Goal: Task Accomplishment & Management: Complete application form

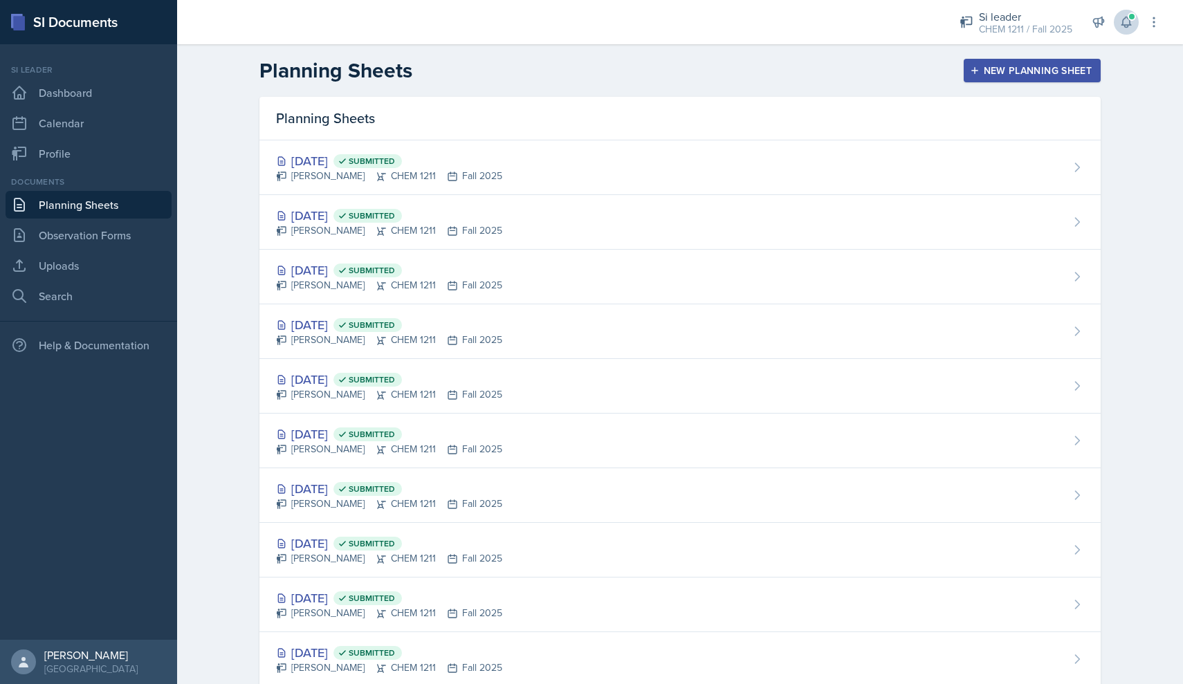
click at [1130, 26] on icon at bounding box center [1126, 22] width 14 height 14
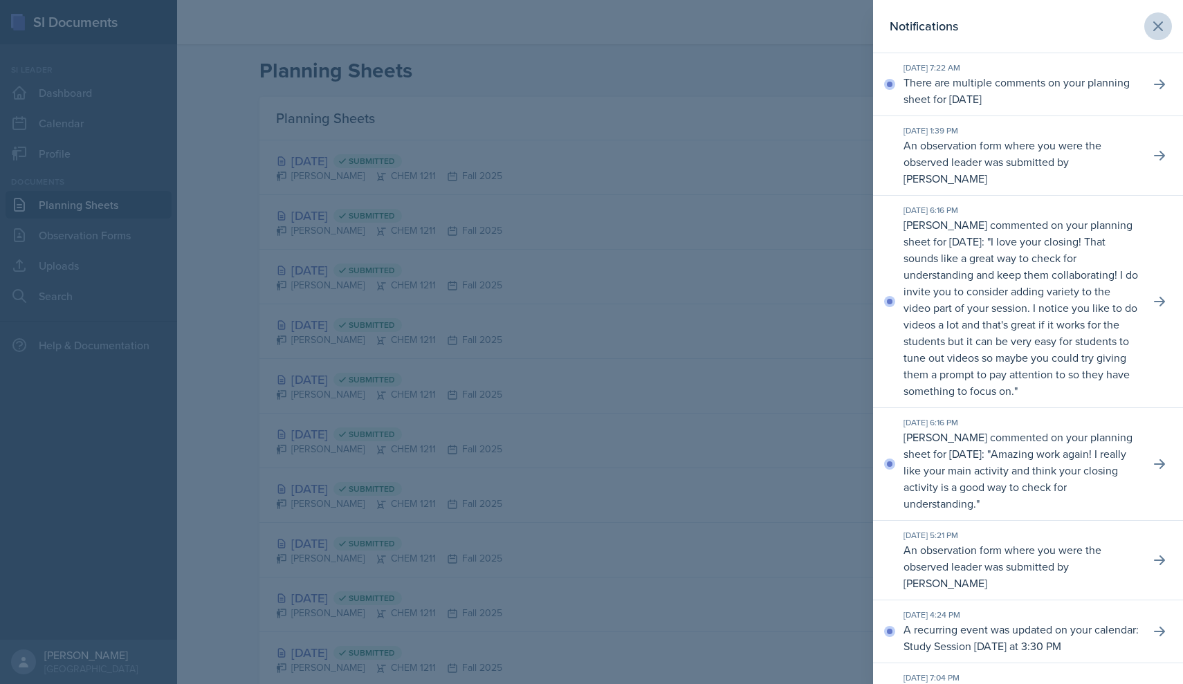
click at [1160, 33] on icon at bounding box center [1158, 26] width 17 height 17
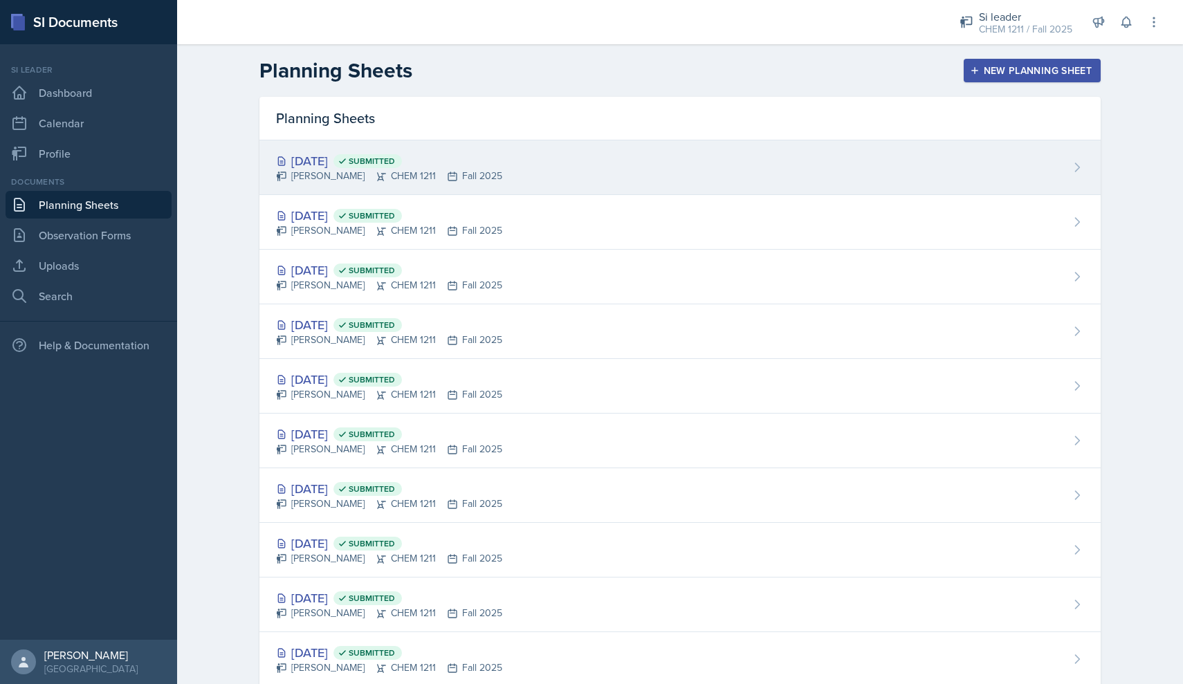
click at [883, 159] on div "[DATE] Submitted [PERSON_NAME] CHEM 1211 Fall 2025" at bounding box center [679, 167] width 841 height 55
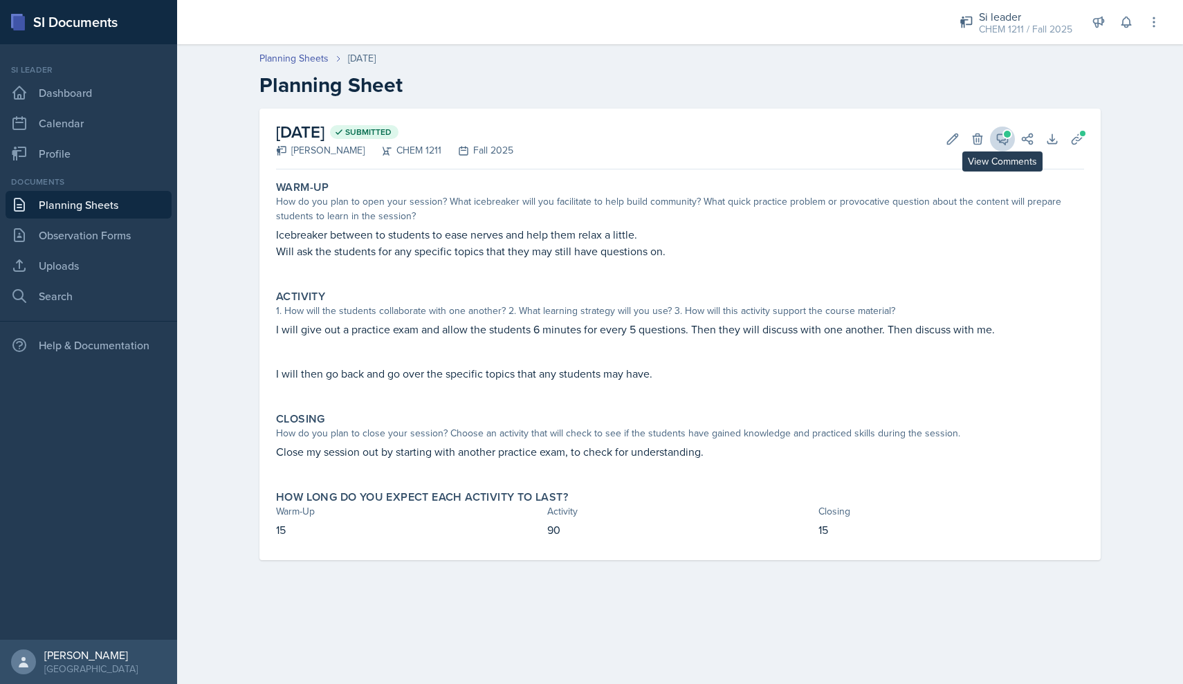
click at [1001, 143] on icon at bounding box center [1002, 139] width 14 height 14
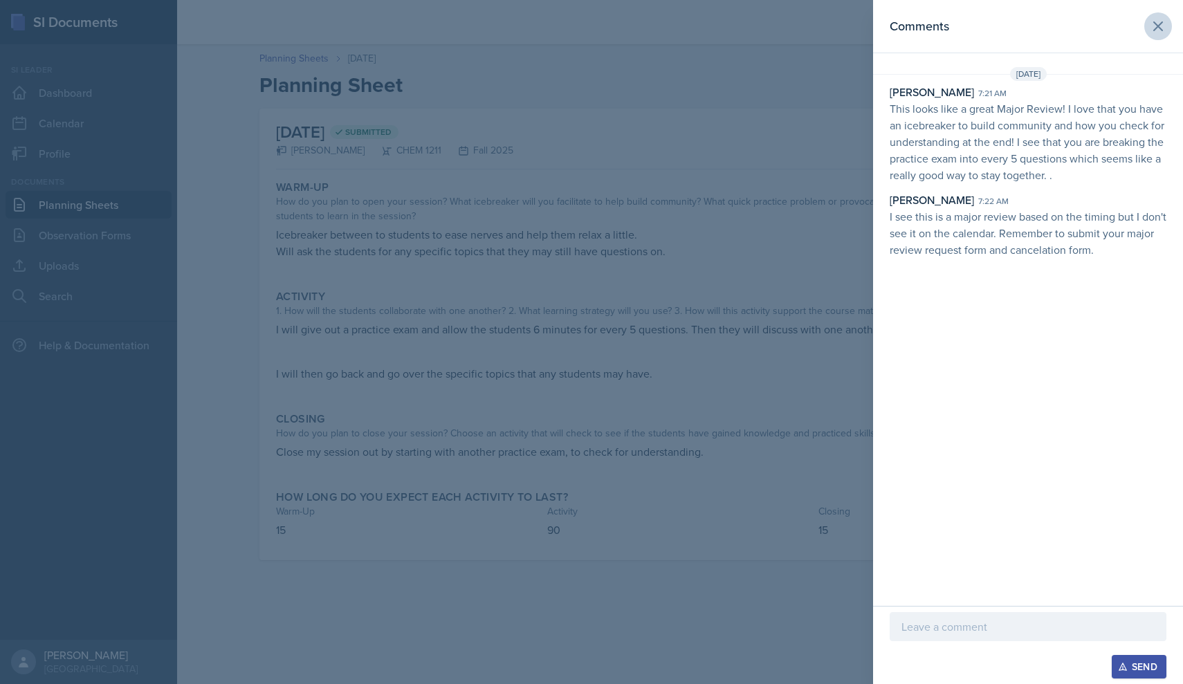
click at [1168, 35] on button at bounding box center [1158, 26] width 28 height 28
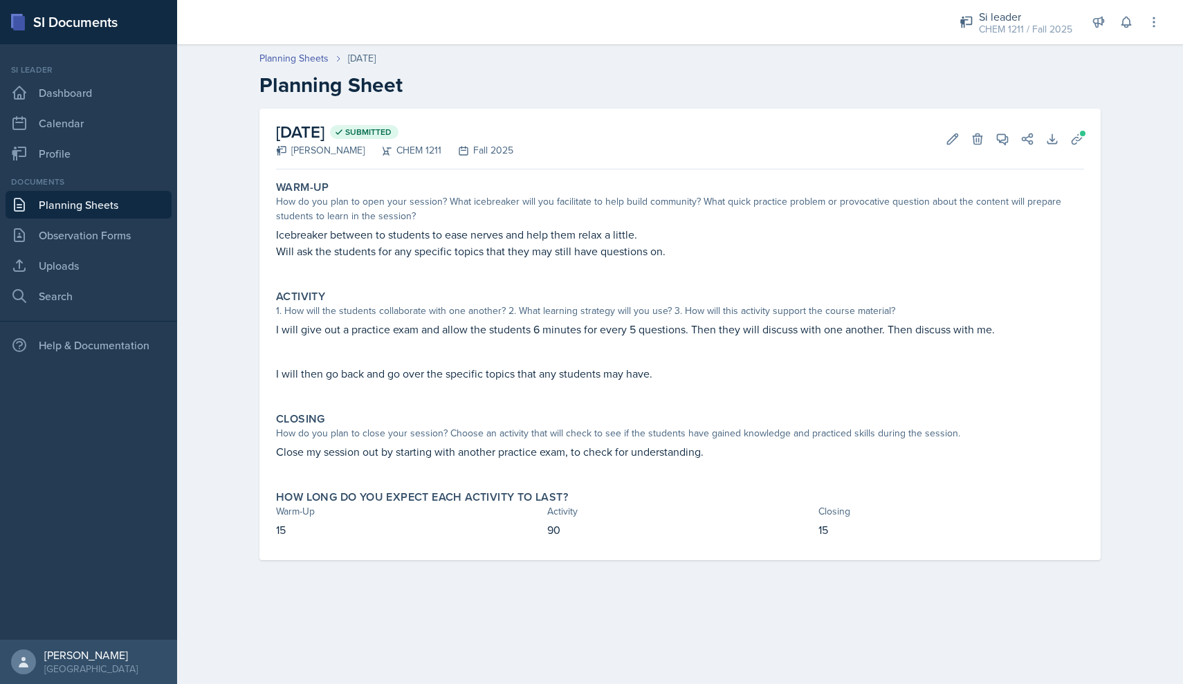
click at [85, 193] on link "Planning Sheets" at bounding box center [89, 205] width 166 height 28
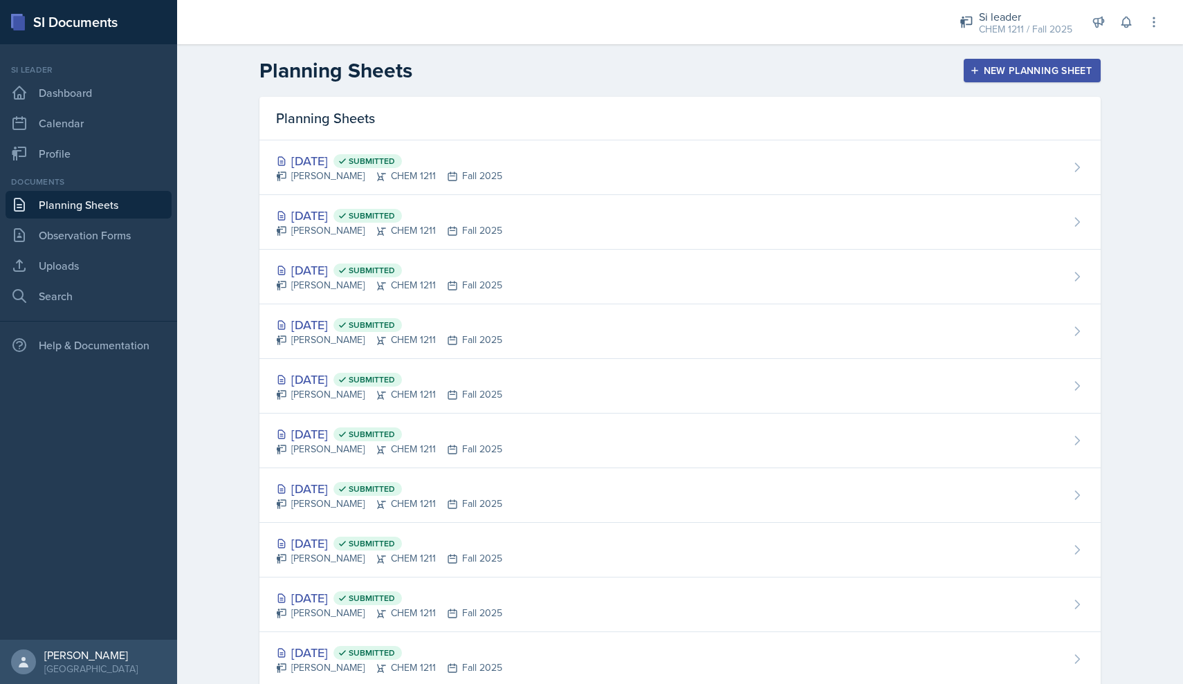
click at [1033, 80] on button "New Planning Sheet" at bounding box center [1032, 71] width 137 height 24
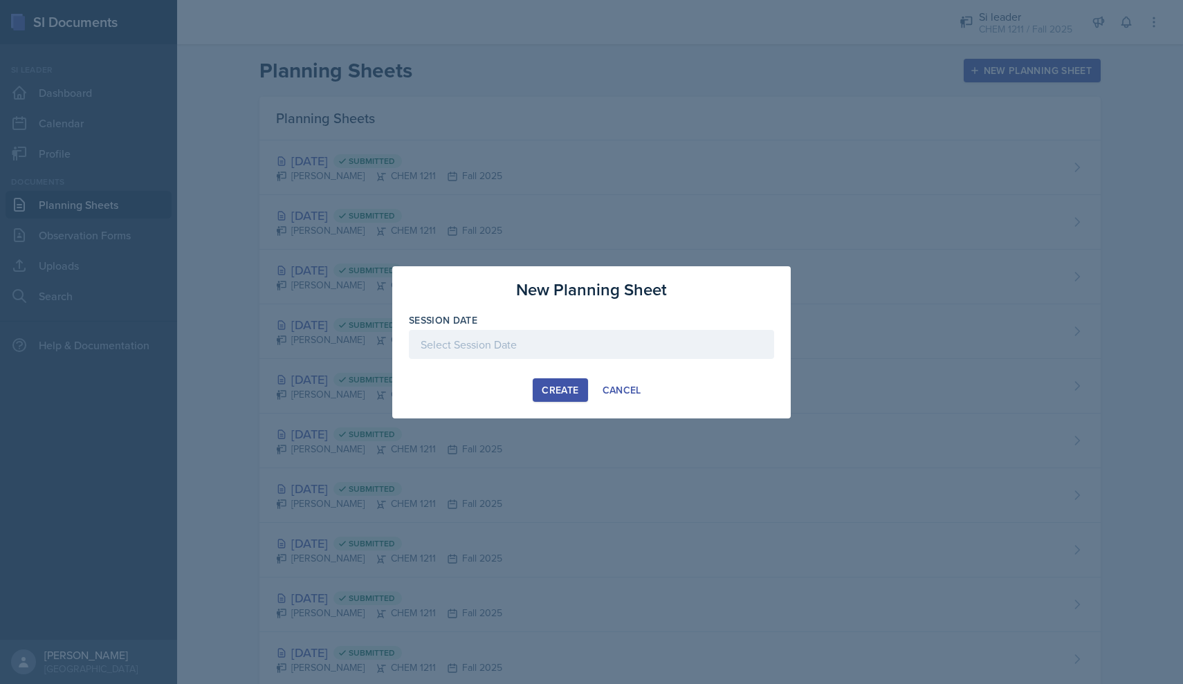
click at [605, 349] on div at bounding box center [591, 344] width 365 height 29
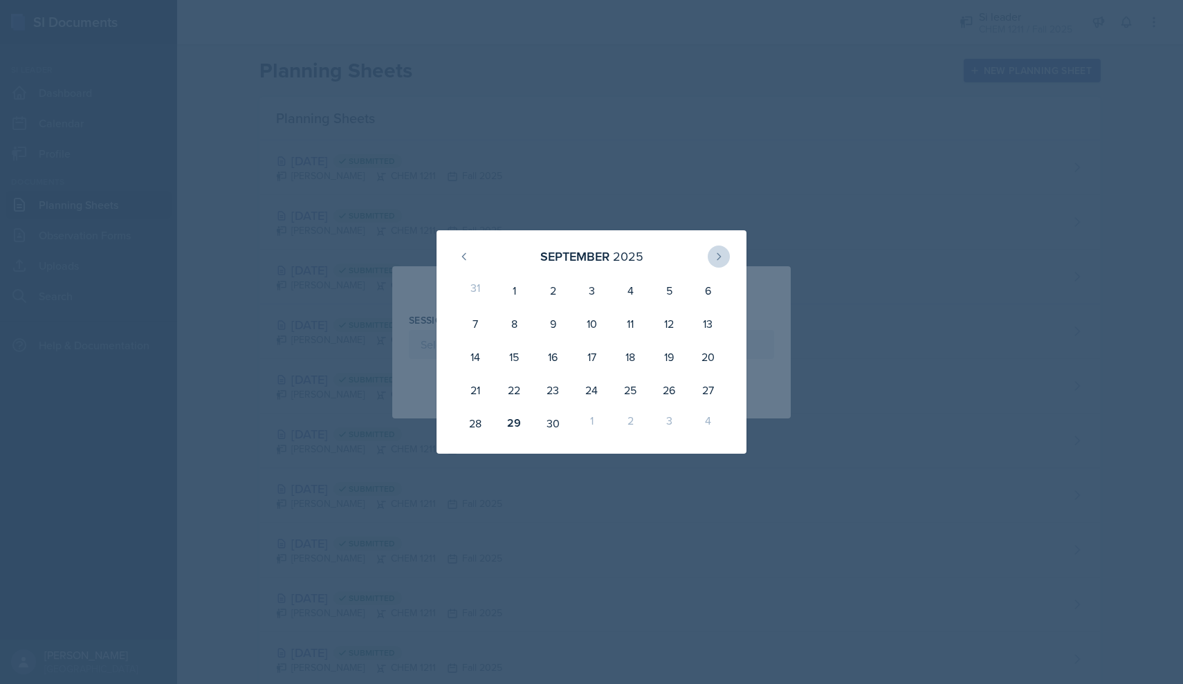
click at [718, 259] on icon at bounding box center [718, 256] width 3 height 6
click at [635, 297] on div "2" at bounding box center [630, 290] width 39 height 33
type input "[DATE]"
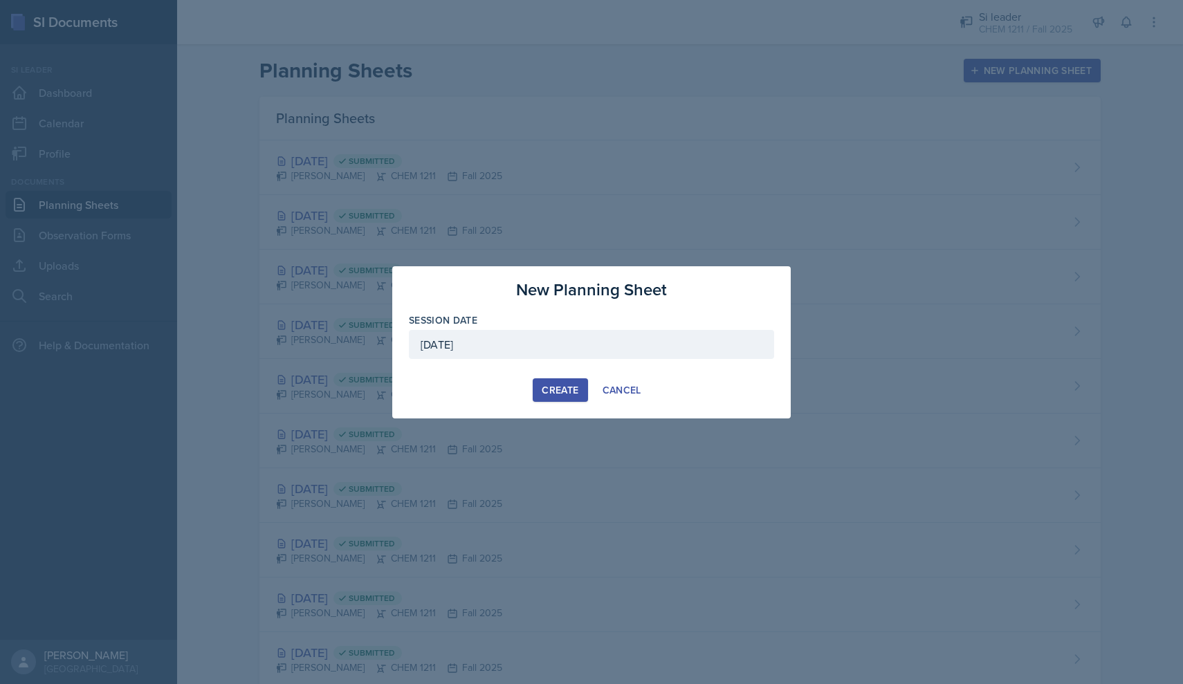
click at [556, 385] on div "Create" at bounding box center [560, 390] width 37 height 11
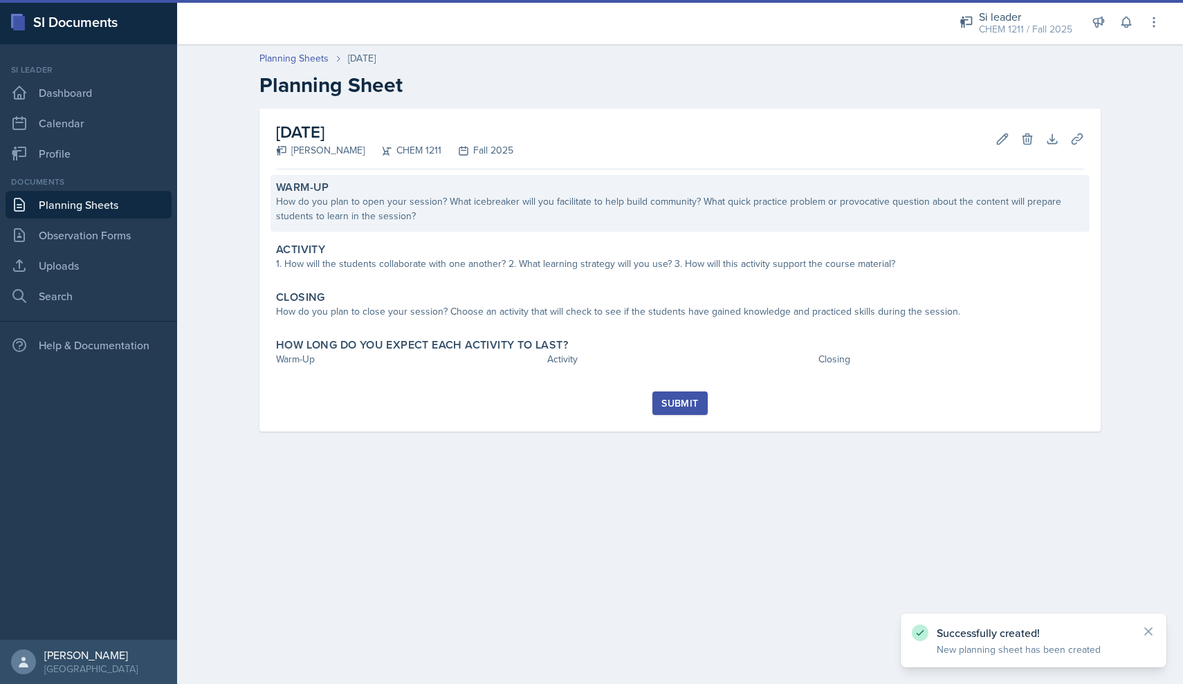
click at [498, 221] on div "How do you plan to open your session? What icebreaker will you facilitate to he…" at bounding box center [680, 208] width 808 height 29
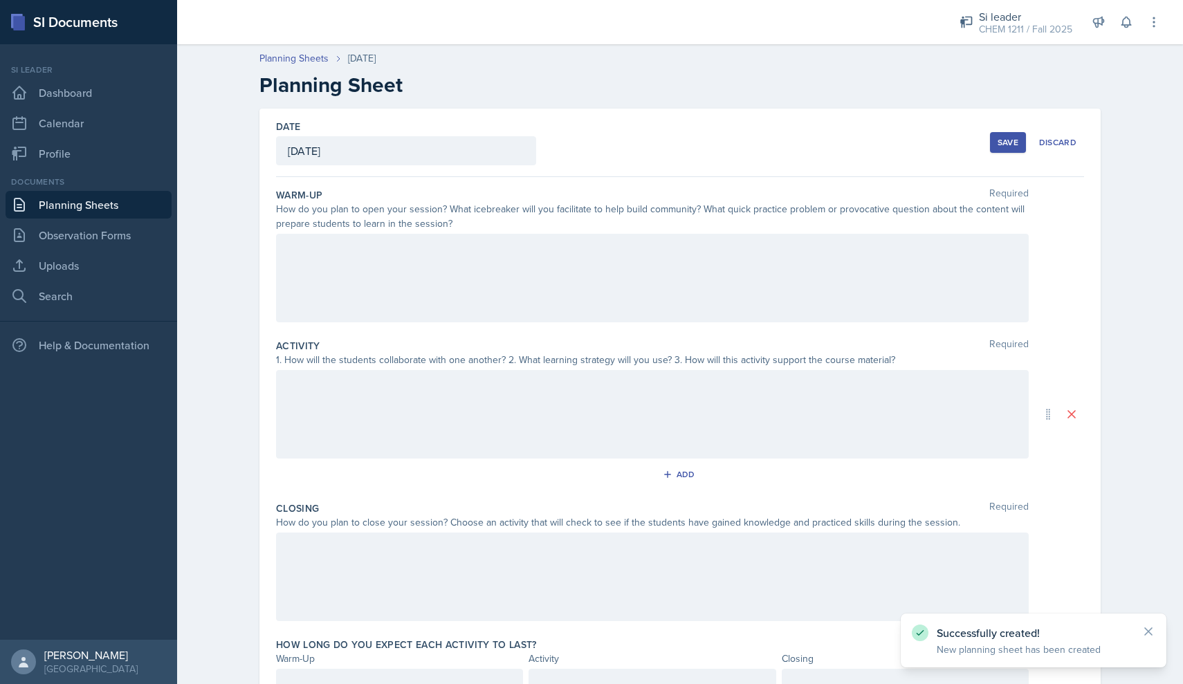
click at [460, 289] on div at bounding box center [652, 278] width 753 height 89
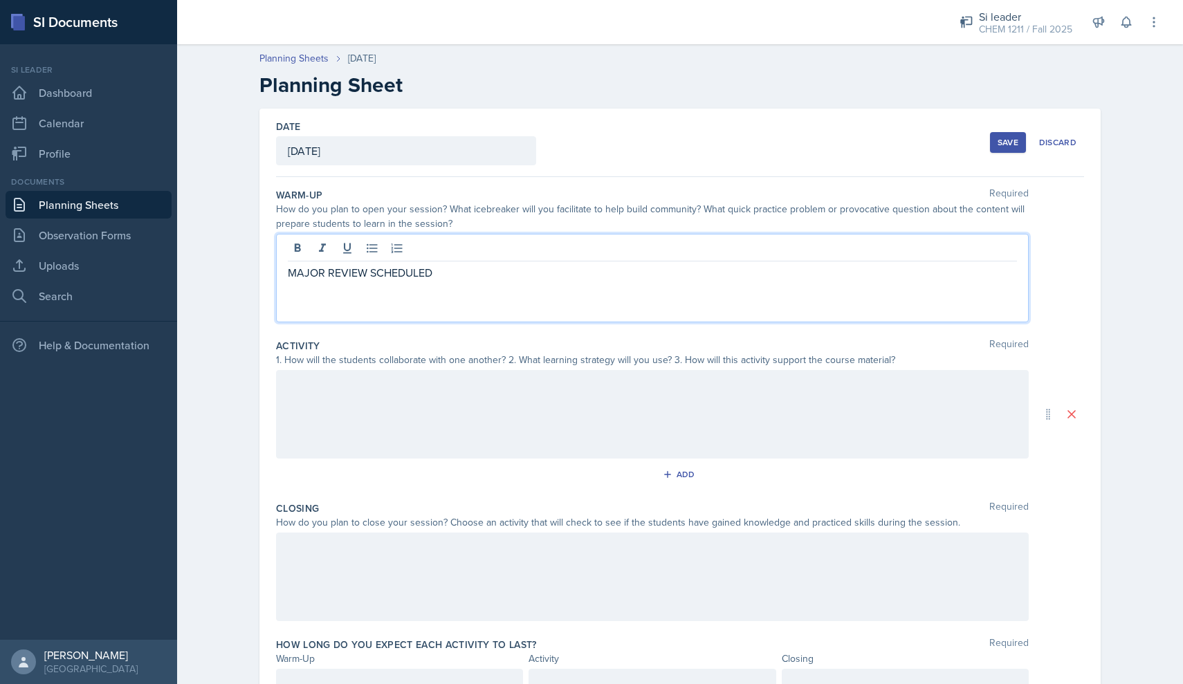
click at [386, 271] on p "MAJOR REVIEW SCHEDULED" at bounding box center [652, 272] width 729 height 17
copy p "MAJOR REVIEW SCHEDULED"
click at [412, 433] on div at bounding box center [652, 414] width 753 height 89
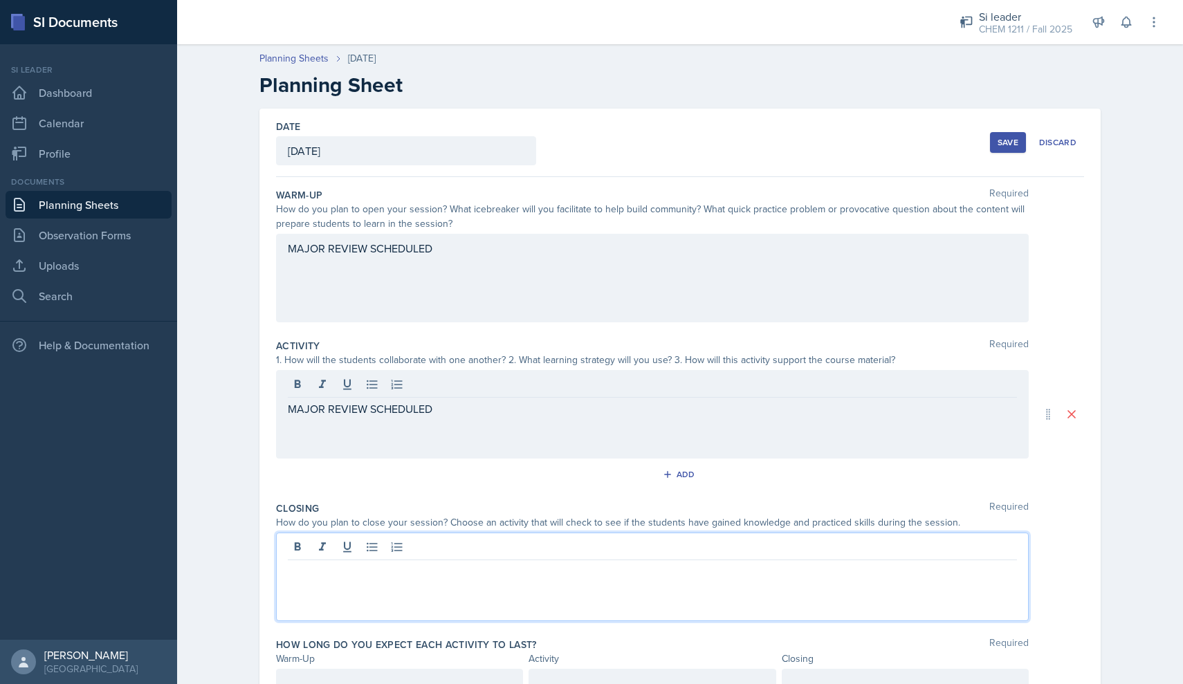
click at [413, 542] on div at bounding box center [652, 577] width 753 height 89
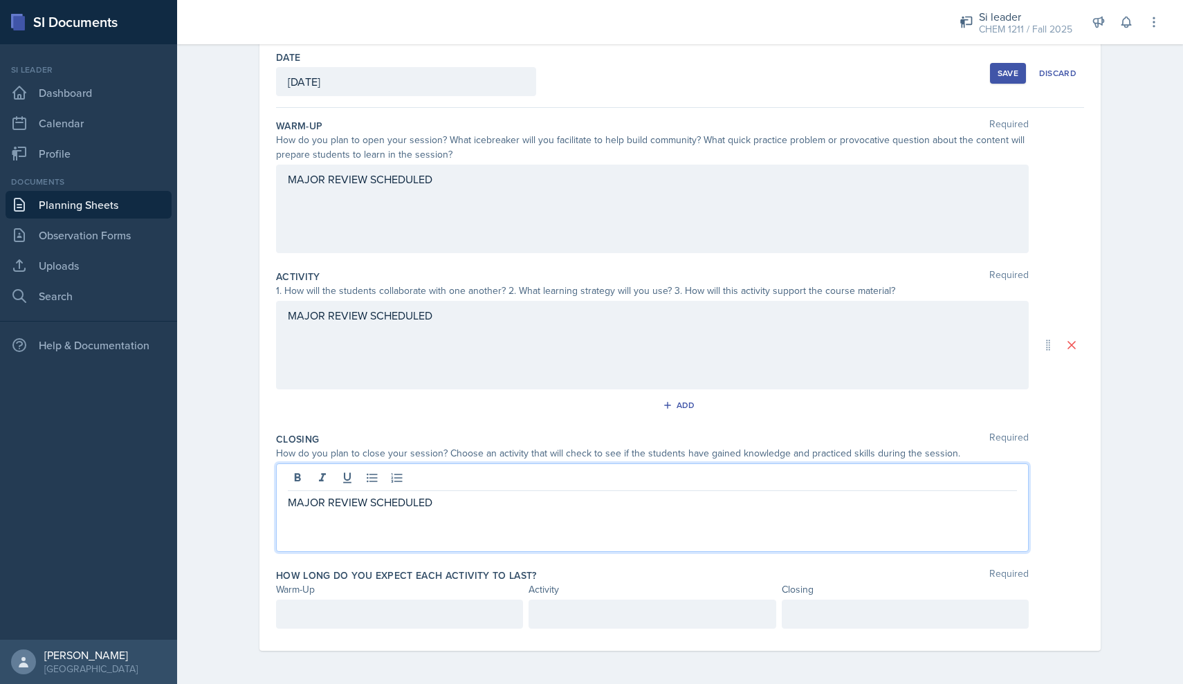
click at [376, 605] on div at bounding box center [399, 614] width 247 height 29
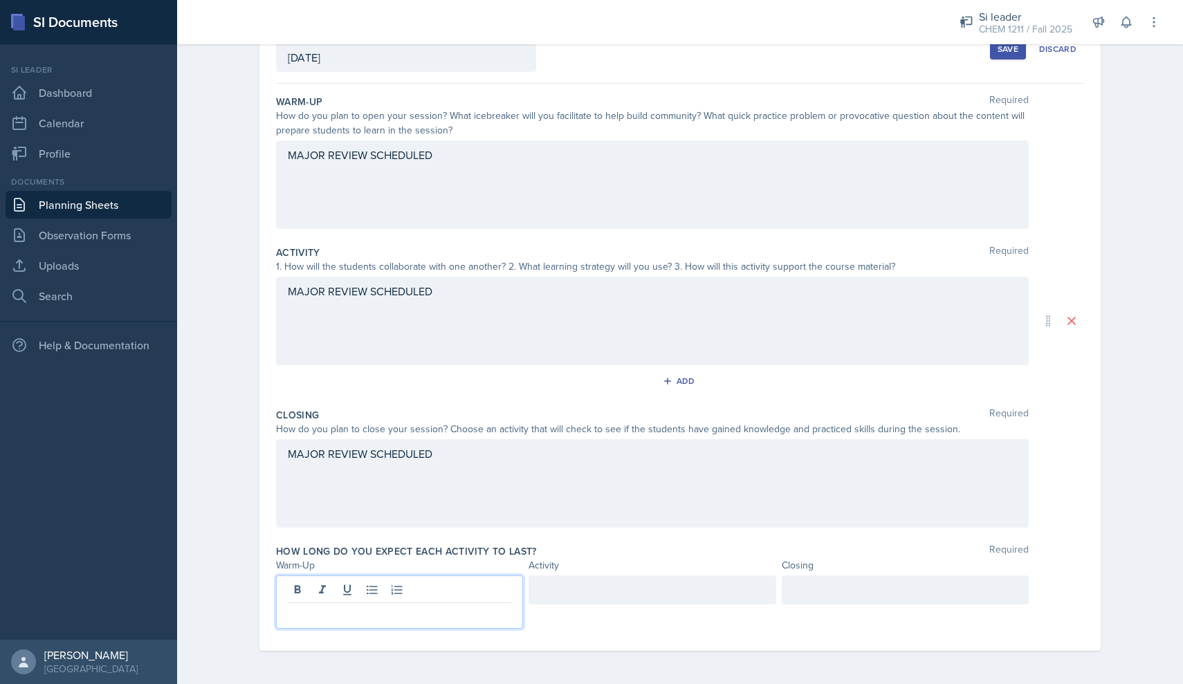
scroll to position [93, 0]
click at [630, 597] on div at bounding box center [652, 590] width 247 height 29
click at [805, 598] on div at bounding box center [905, 590] width 247 height 29
click at [1009, 51] on div "Save" at bounding box center [1008, 49] width 21 height 11
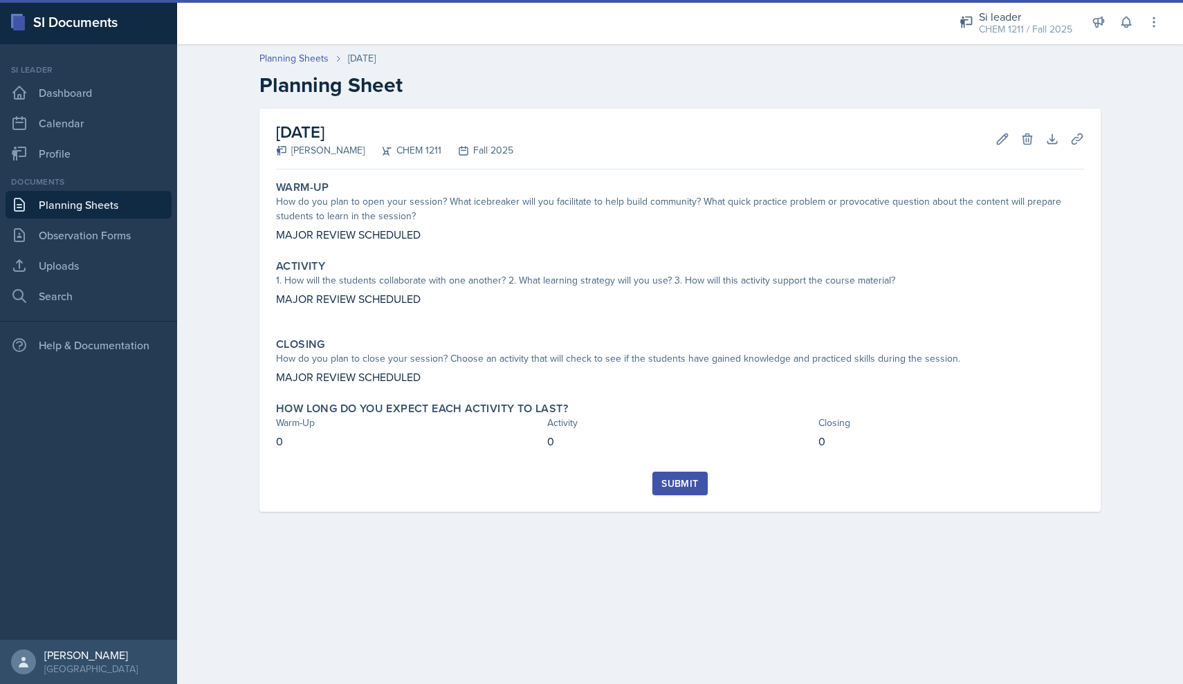
scroll to position [0, 0]
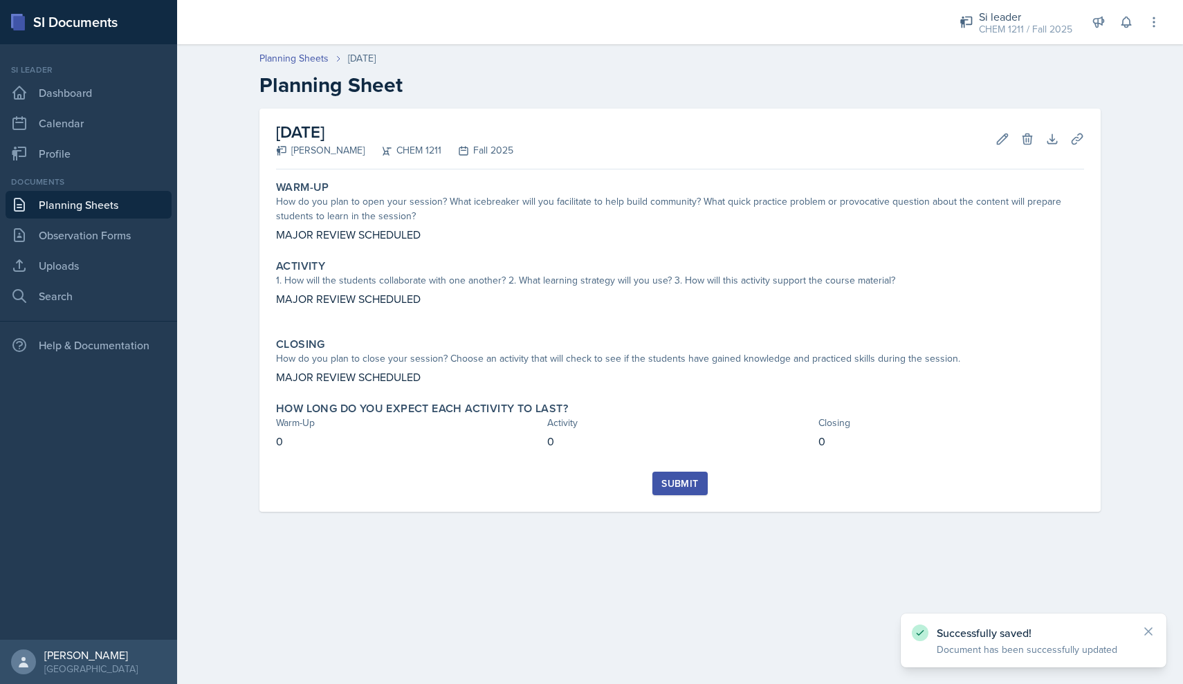
click at [700, 493] on button "Submit" at bounding box center [679, 484] width 55 height 24
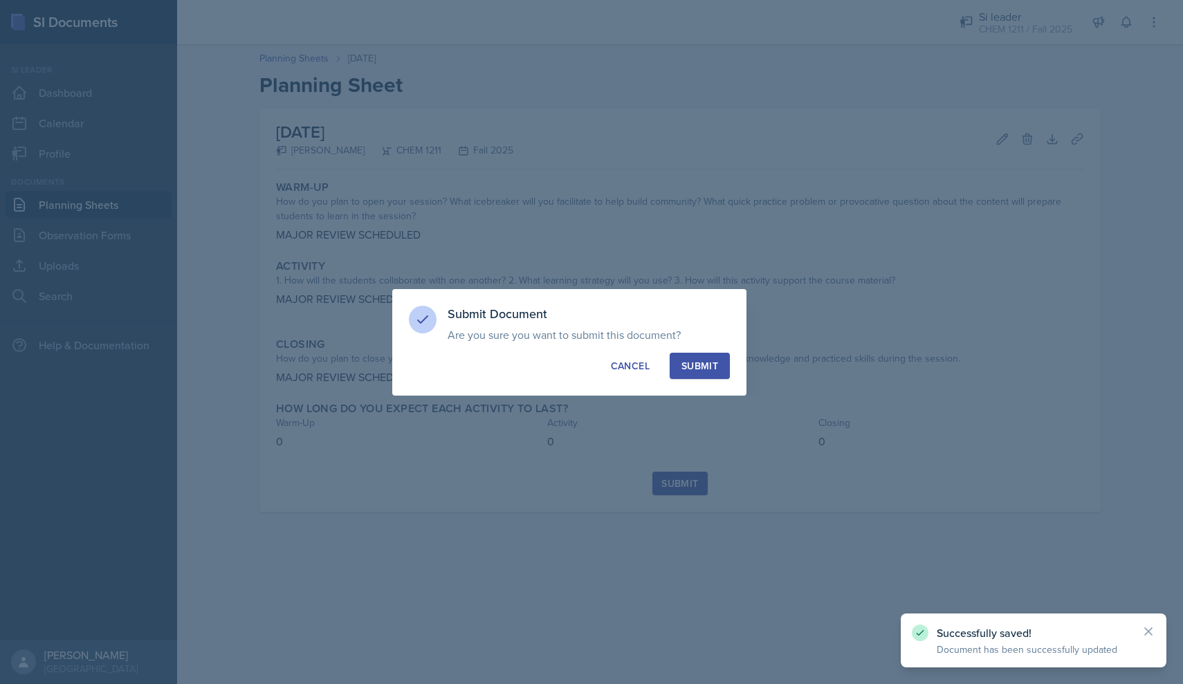
click at [688, 358] on button "Submit" at bounding box center [700, 366] width 60 height 26
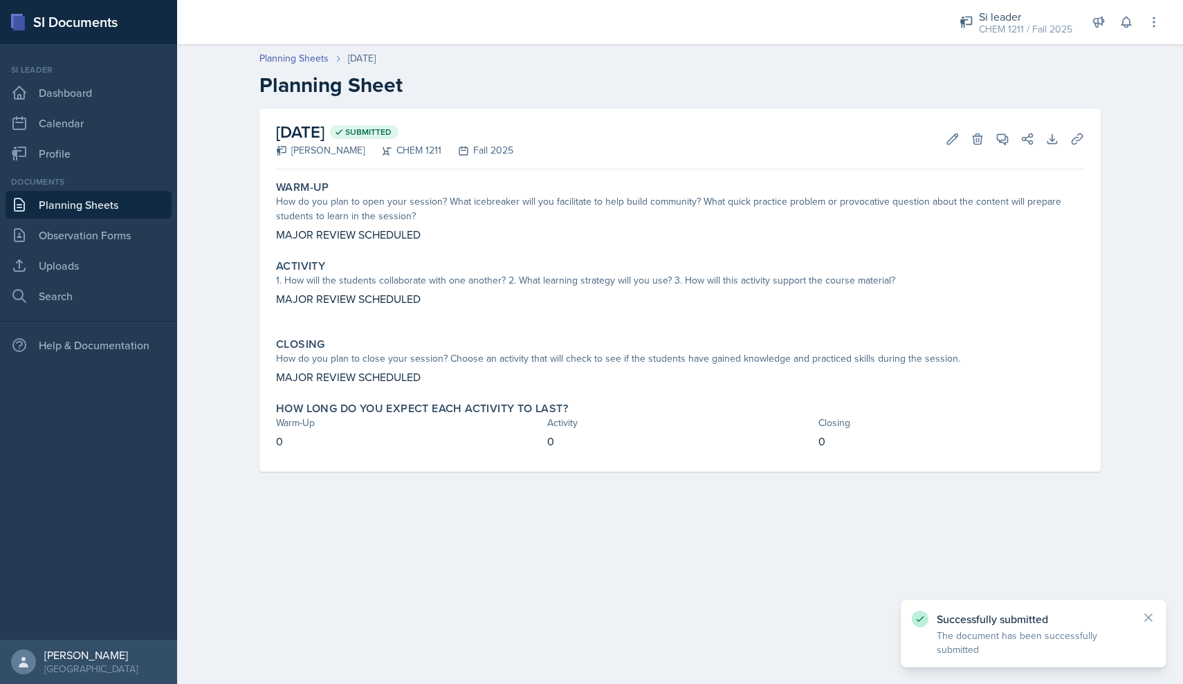
click at [119, 208] on link "Planning Sheets" at bounding box center [89, 205] width 166 height 28
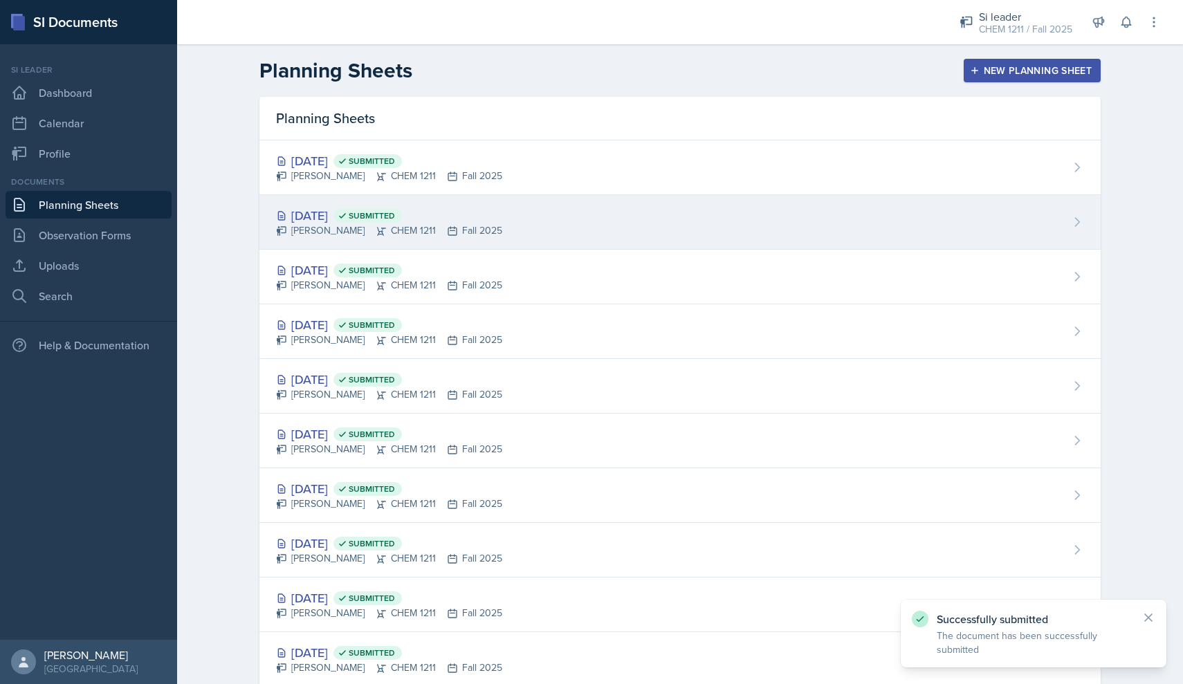
click at [356, 239] on div "[DATE] Submitted [PERSON_NAME] CHEM 1211 Fall 2025" at bounding box center [679, 222] width 841 height 55
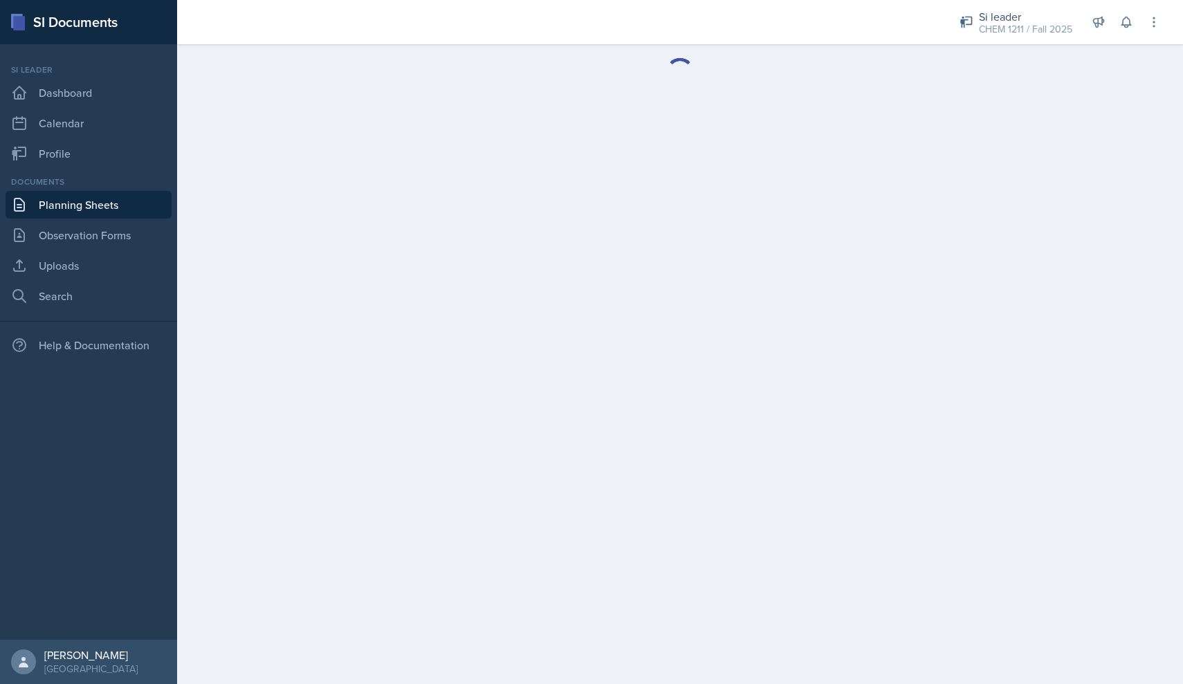
click at [107, 202] on link "Planning Sheets" at bounding box center [89, 205] width 166 height 28
